Goal: Navigation & Orientation: Find specific page/section

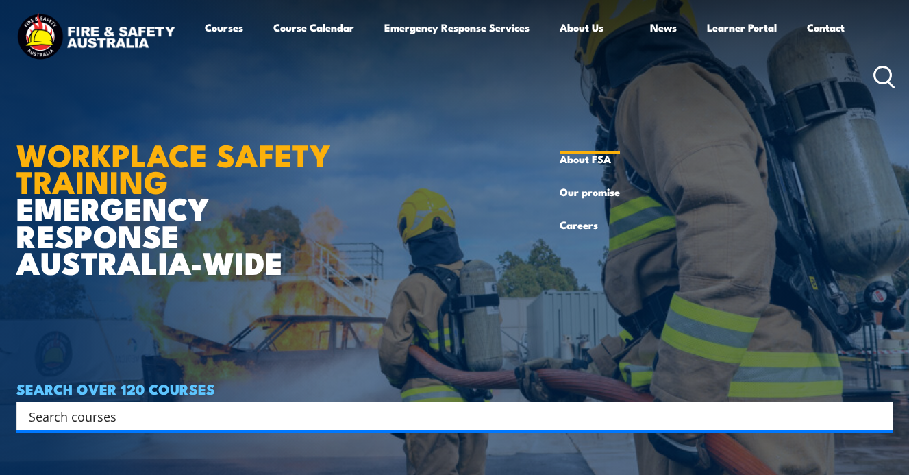
click at [586, 29] on link "About Us" at bounding box center [590, 77] width 60 height 132
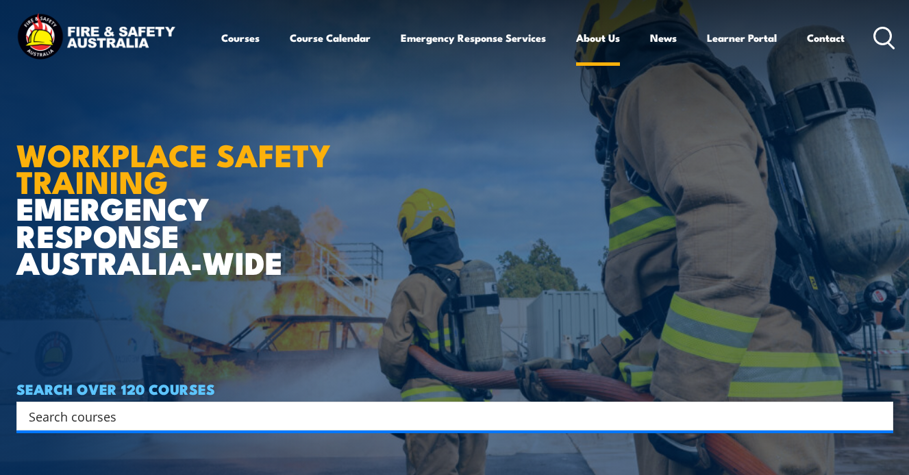
click at [597, 39] on link "About Us" at bounding box center [598, 37] width 44 height 33
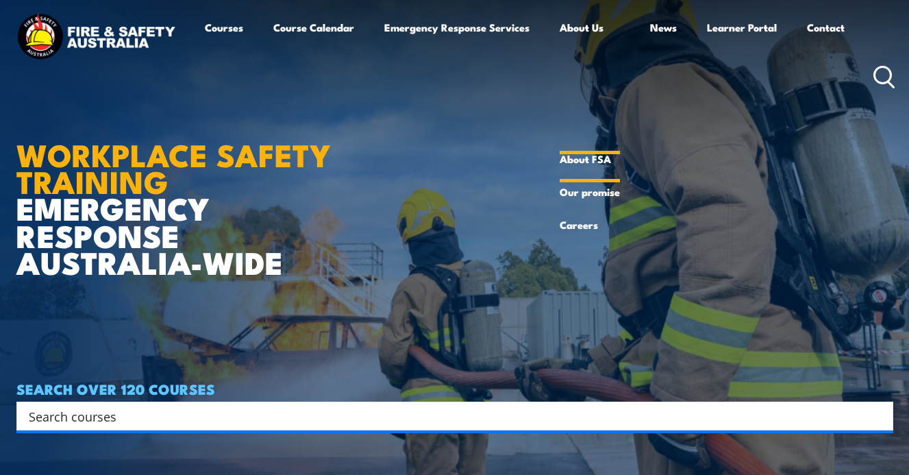
click at [591, 160] on link "About FSA" at bounding box center [590, 158] width 60 height 33
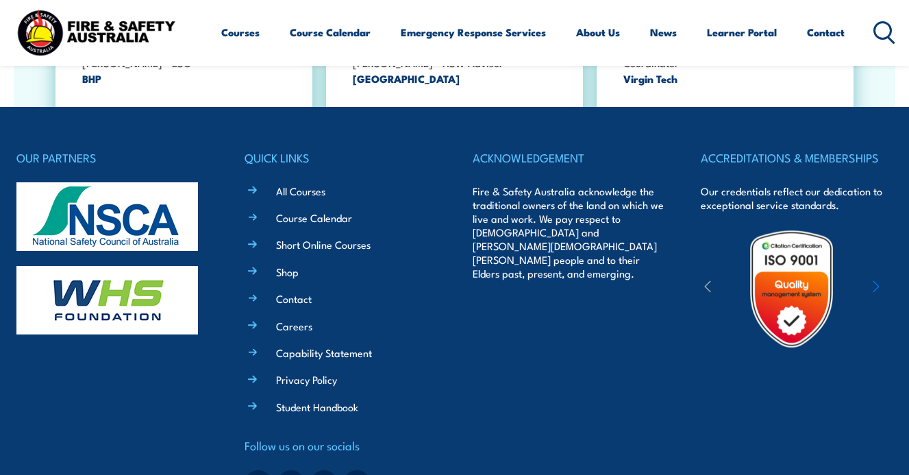
scroll to position [4516, 0]
